Goal: Navigation & Orientation: Find specific page/section

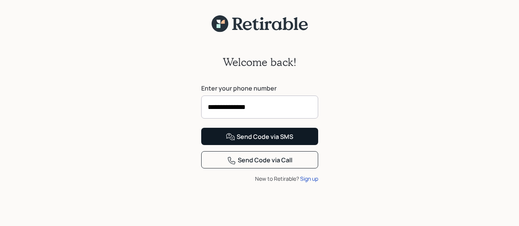
type input "**********"
click at [255, 142] on div "Send Code via SMS" at bounding box center [259, 137] width 67 height 9
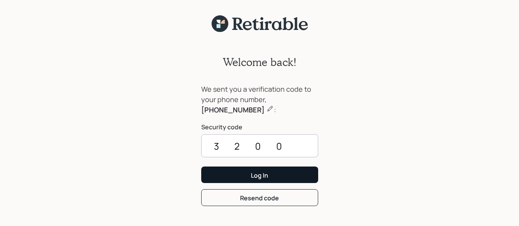
type input "3200"
click at [269, 173] on button "Log In" at bounding box center [259, 175] width 117 height 17
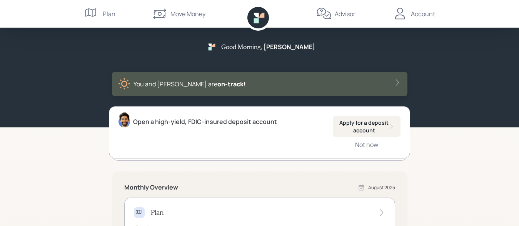
click at [417, 14] on div "Account" at bounding box center [423, 13] width 24 height 9
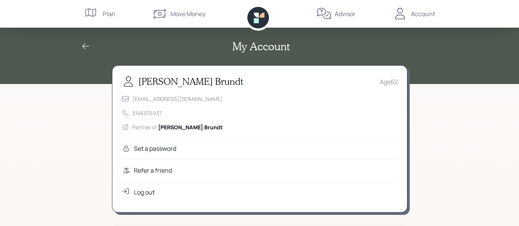
click at [189, 12] on div "Move Money" at bounding box center [187, 13] width 35 height 9
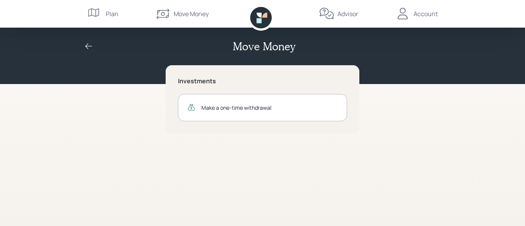
click at [110, 15] on div "Plan" at bounding box center [112, 13] width 13 height 9
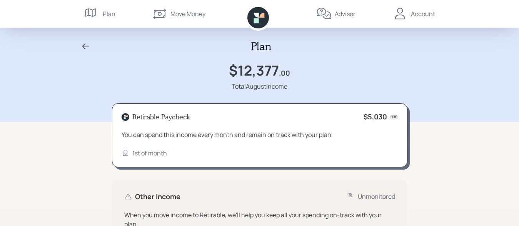
click at [85, 44] on icon at bounding box center [85, 46] width 7 height 6
